Goal: Information Seeking & Learning: Learn about a topic

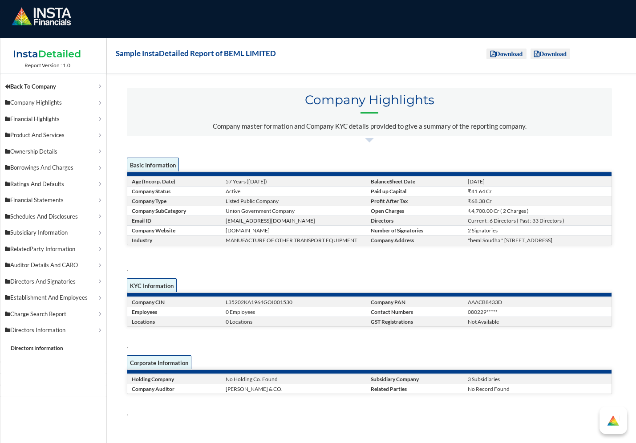
scroll to position [0, 6]
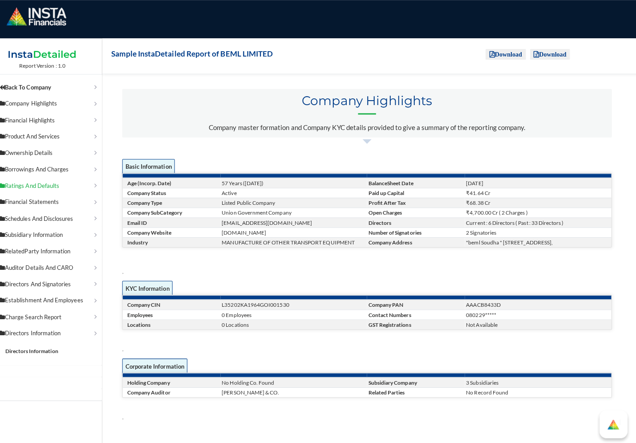
click at [91, 186] on p "Ratings And Defaults" at bounding box center [51, 184] width 92 height 9
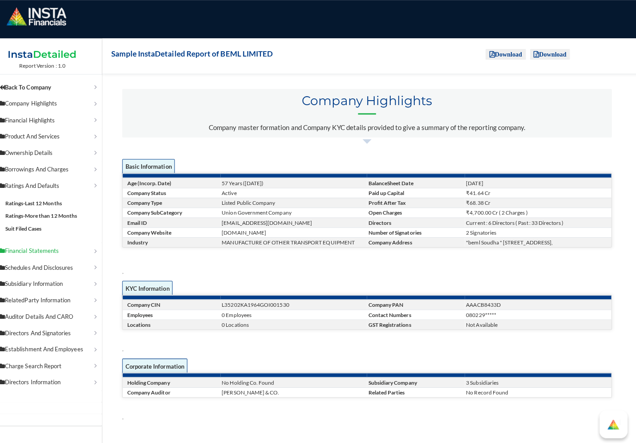
click at [88, 248] on p "Financial Statements" at bounding box center [51, 249] width 92 height 9
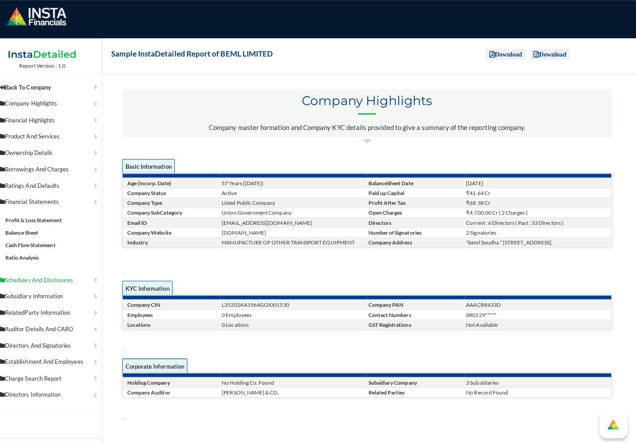
click at [88, 276] on p "Schedules And Disclosures" at bounding box center [51, 277] width 92 height 9
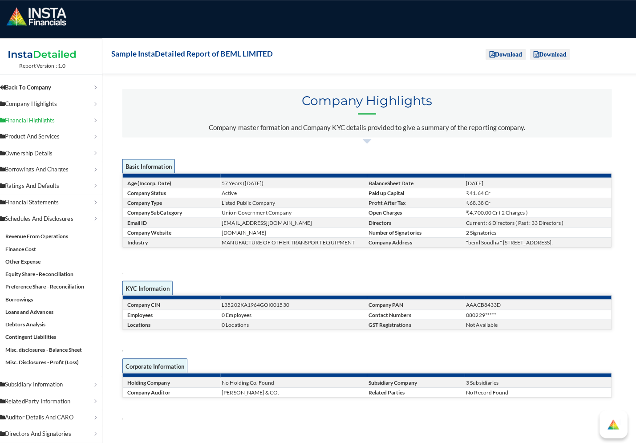
click at [95, 120] on link "Financial Highlights" at bounding box center [53, 119] width 106 height 16
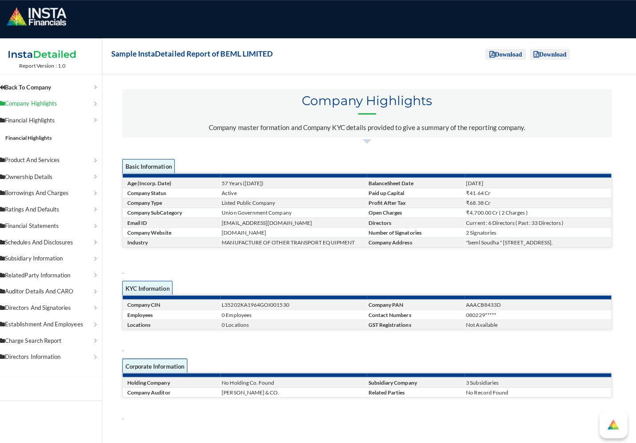
click at [93, 105] on link "Company Highlights" at bounding box center [53, 103] width 106 height 16
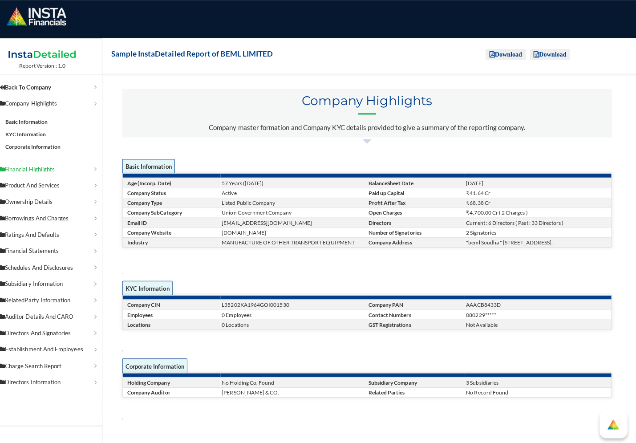
click at [91, 167] on p "Financial Highlights" at bounding box center [51, 167] width 92 height 9
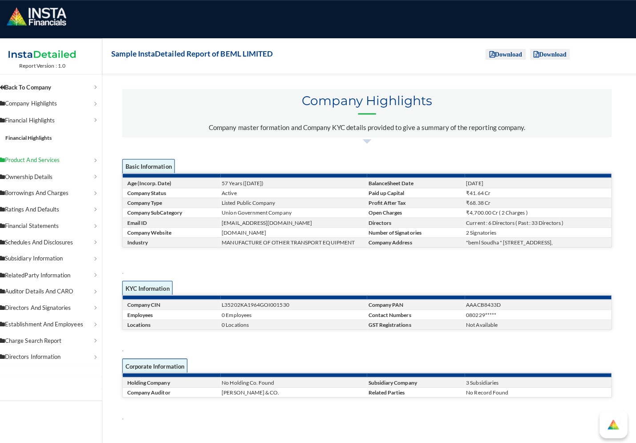
click at [91, 161] on p "Product And Services" at bounding box center [51, 159] width 92 height 9
click at [94, 172] on link "Ownership Details" at bounding box center [53, 175] width 106 height 16
click at [96, 188] on link "Borrowings And Charges" at bounding box center [53, 191] width 106 height 16
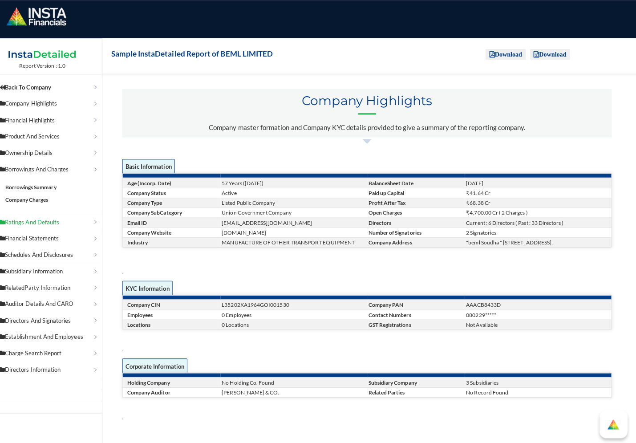
click at [92, 217] on link "Ratings And Defaults" at bounding box center [53, 220] width 106 height 16
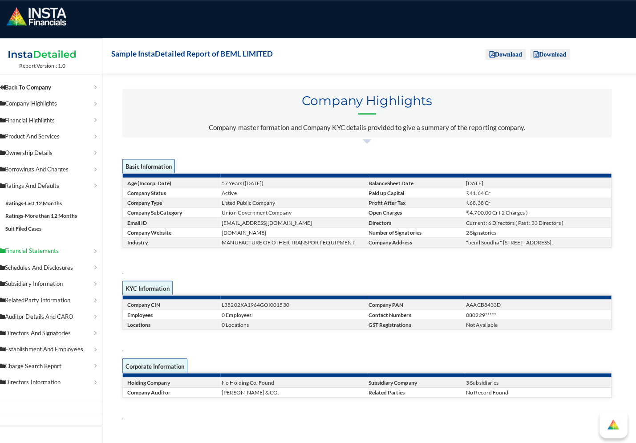
click at [94, 244] on link "Financial Statements" at bounding box center [53, 249] width 106 height 16
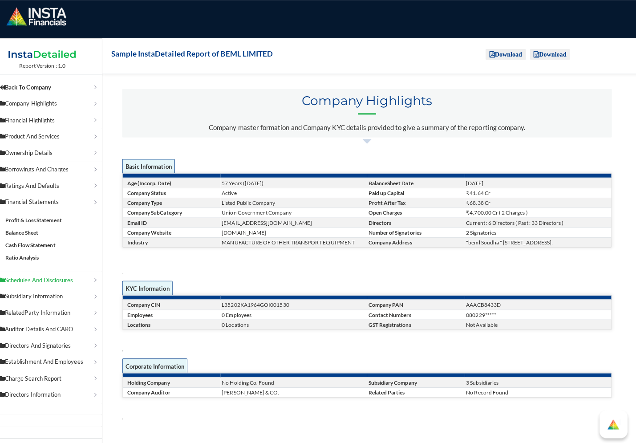
click at [93, 274] on link "Schedules And Disclosures" at bounding box center [53, 277] width 106 height 16
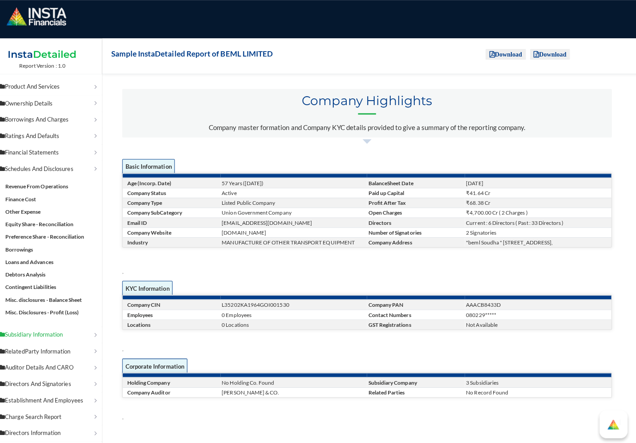
scroll to position [49, 0]
click at [94, 330] on link "Subsidiary Information" at bounding box center [53, 332] width 106 height 16
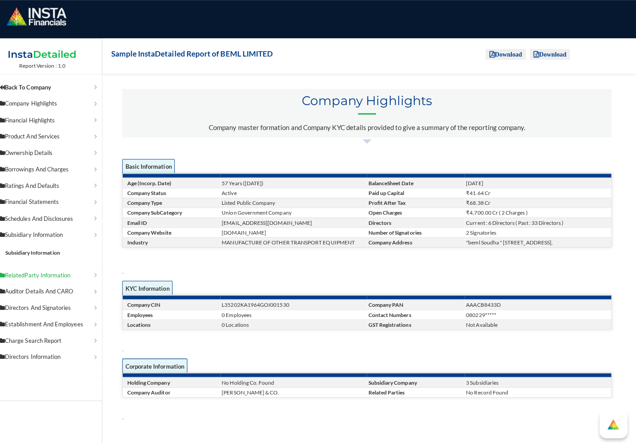
click at [92, 270] on link "RelatedParty Information" at bounding box center [53, 273] width 106 height 16
click at [92, 286] on link "Auditor Details And CARO" at bounding box center [53, 289] width 106 height 16
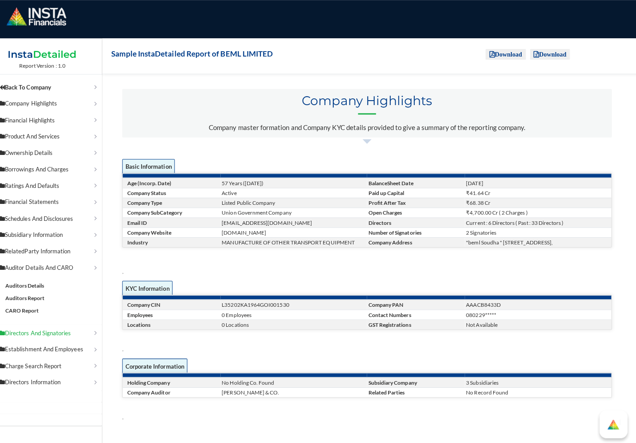
click at [94, 330] on link "Directors And Signatories" at bounding box center [53, 330] width 106 height 16
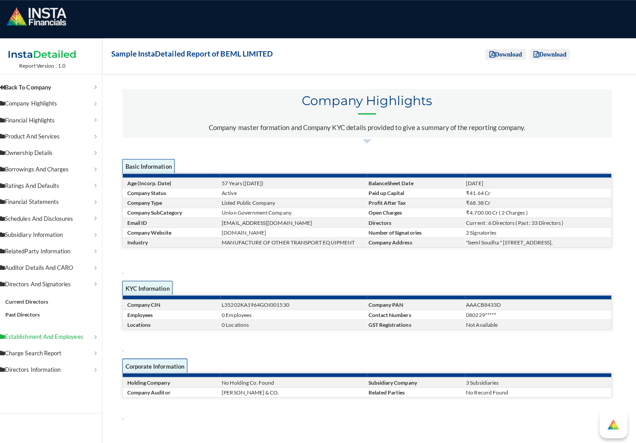
click at [93, 332] on link "Establishment And Employees" at bounding box center [53, 334] width 106 height 16
click at [91, 349] on p "Charge Search Report" at bounding box center [51, 350] width 92 height 9
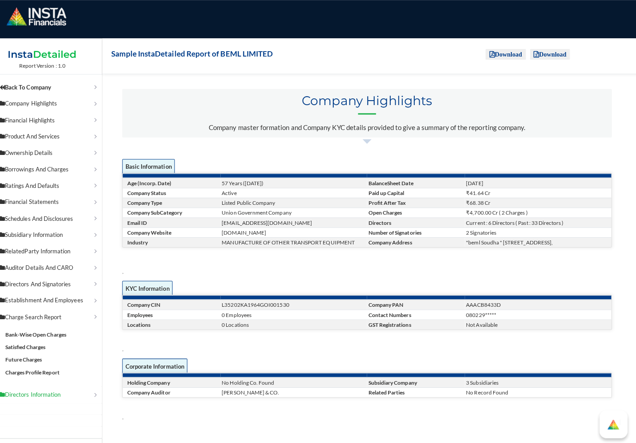
click at [92, 385] on link "Directors Information" at bounding box center [53, 391] width 106 height 16
